Goal: Task Accomplishment & Management: Complete application form

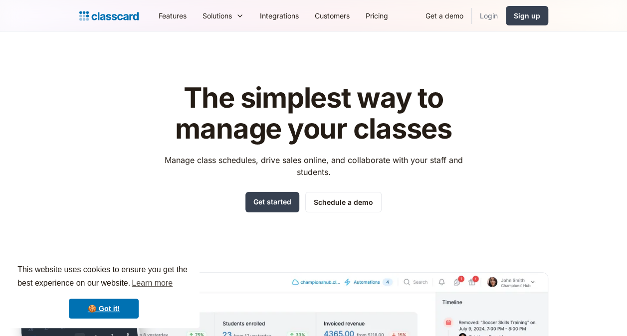
click at [491, 17] on link "Login" at bounding box center [489, 15] width 34 height 22
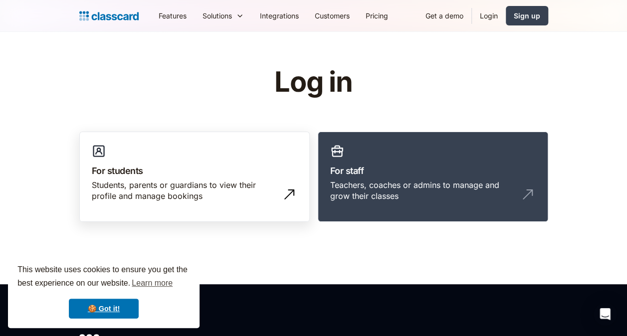
click at [237, 143] on link "For students Students, parents or guardians to view their profile and manage bo…" at bounding box center [194, 177] width 231 height 91
click at [286, 191] on img at bounding box center [292, 192] width 16 height 16
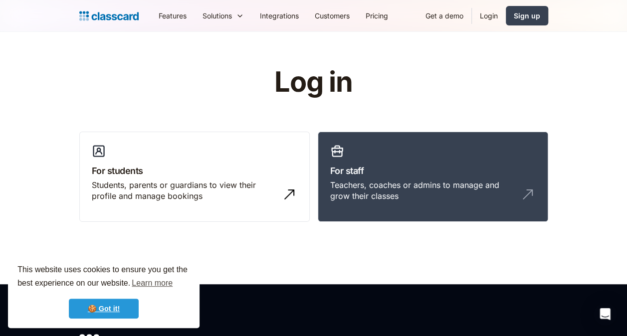
click at [122, 305] on link "🍪 Got it!" at bounding box center [104, 309] width 70 height 20
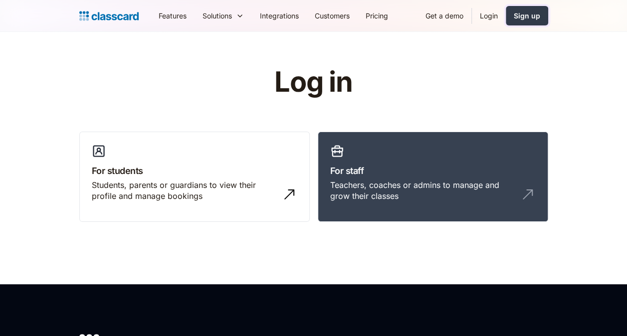
click at [528, 19] on div "Sign up" at bounding box center [527, 15] width 26 height 10
